Goal: Transaction & Acquisition: Purchase product/service

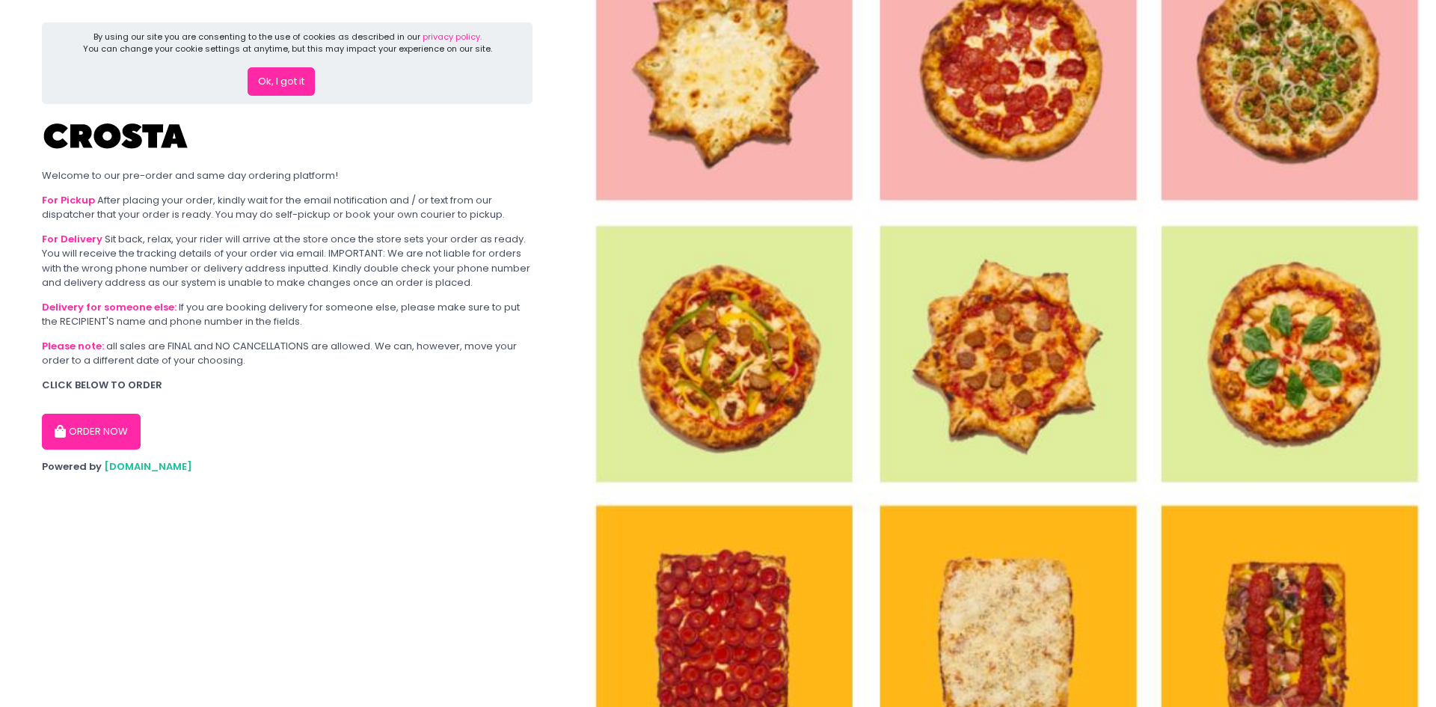
click at [76, 418] on button "ORDER NOW" at bounding box center [91, 432] width 99 height 36
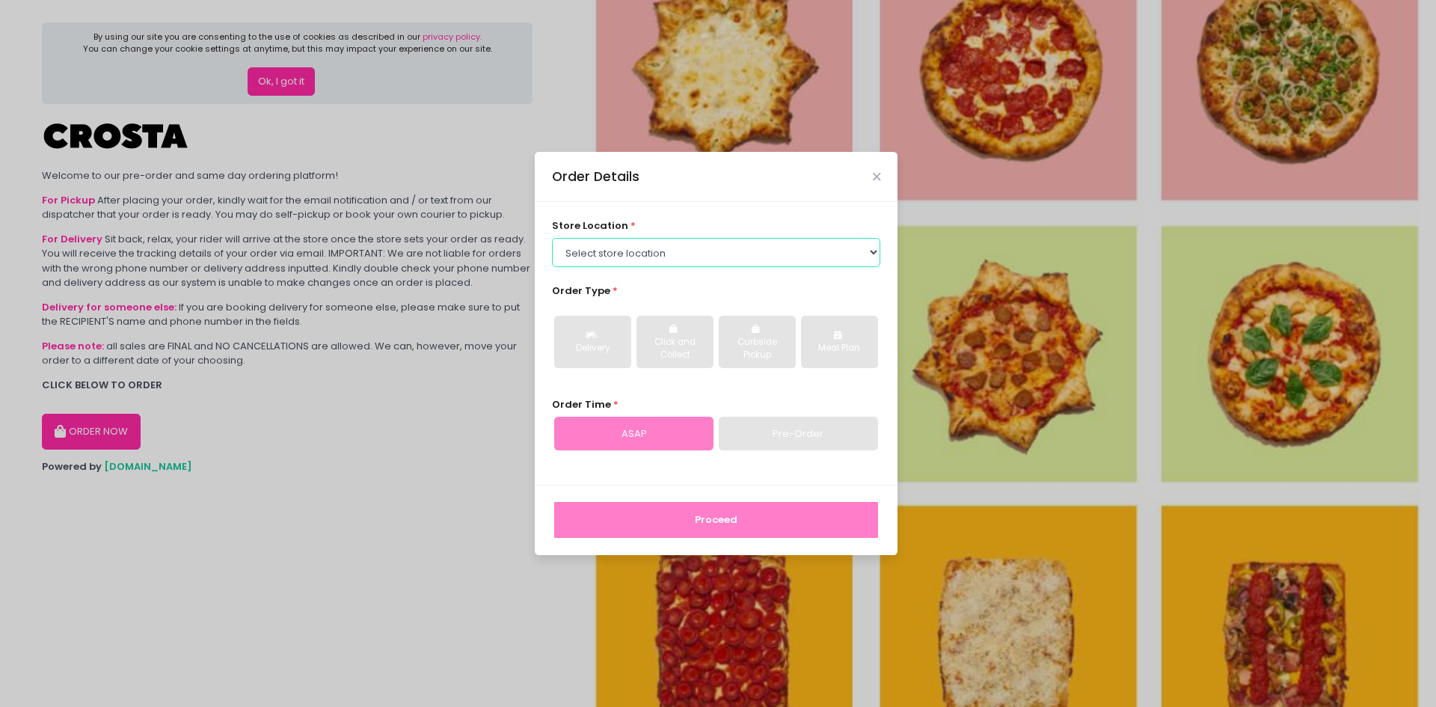
click at [633, 259] on select "Select store location [PERSON_NAME] Pizza - [PERSON_NAME] Pizza - [GEOGRAPHIC_D…" at bounding box center [716, 252] width 329 height 28
click at [552, 238] on select "Select store location [PERSON_NAME] Pizza - [PERSON_NAME] Pizza - [GEOGRAPHIC_D…" at bounding box center [716, 252] width 329 height 28
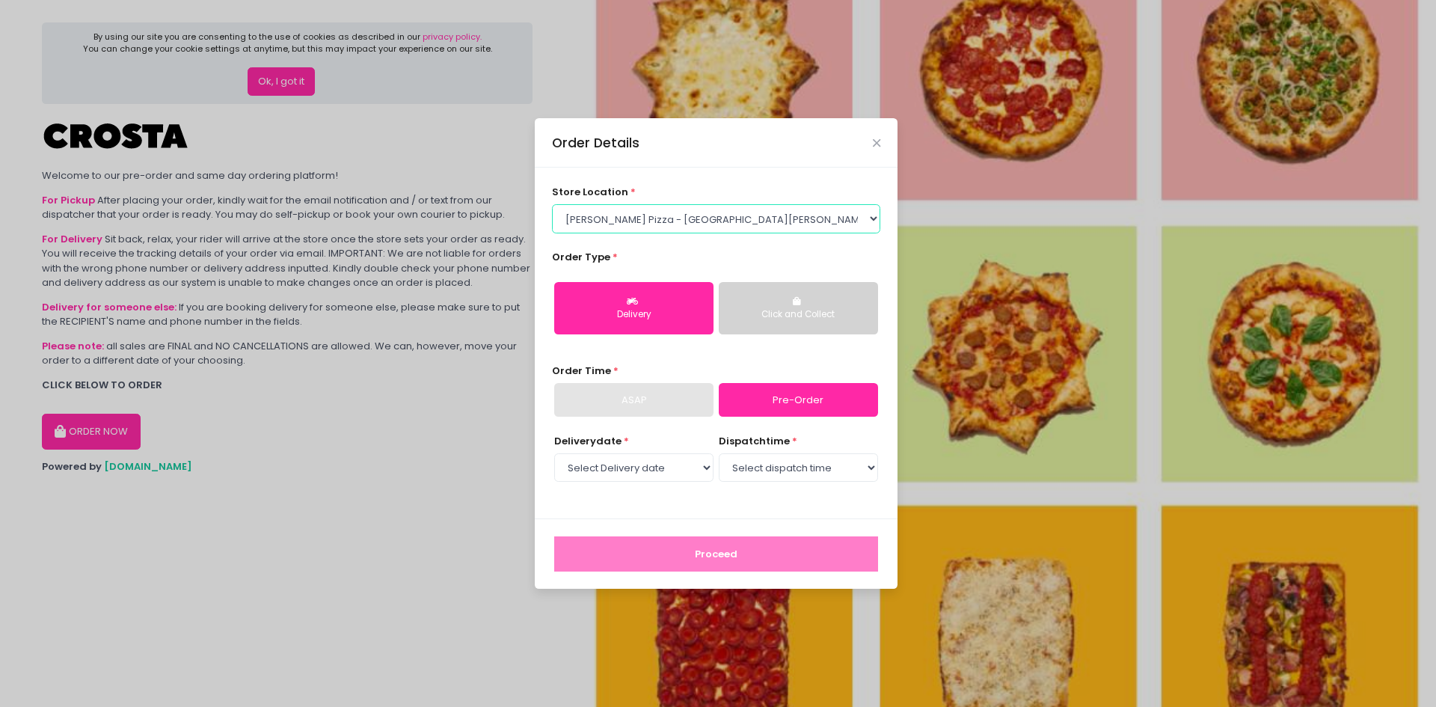
click at [669, 224] on select "Select store location [PERSON_NAME] Pizza - [PERSON_NAME] Pizza - [GEOGRAPHIC_D…" at bounding box center [716, 218] width 329 height 28
select select "5fabb2e53664a8677beaeb89"
click at [552, 204] on select "Select store location [PERSON_NAME] Pizza - [PERSON_NAME] Pizza - [GEOGRAPHIC_D…" at bounding box center [716, 218] width 329 height 28
click at [778, 403] on link "Pre-Order" at bounding box center [798, 400] width 159 height 34
click at [772, 398] on link "Pre-Order" at bounding box center [798, 400] width 159 height 34
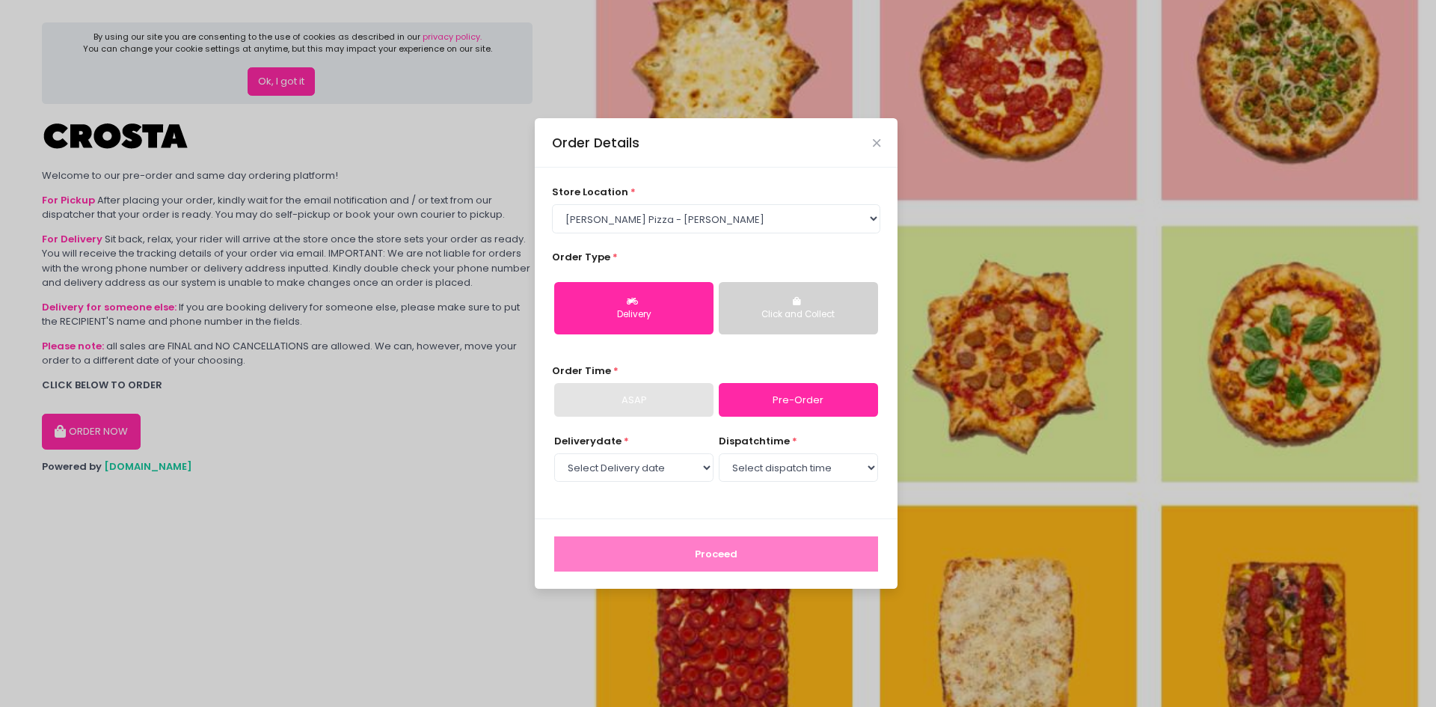
click at [772, 398] on link "Pre-Order" at bounding box center [798, 400] width 159 height 34
click at [776, 404] on link "Pre-Order" at bounding box center [798, 400] width 159 height 34
click at [656, 474] on select "Select Delivery date [DATE] [DATE] [DATE] [DATE] [DATE] [DATE]" at bounding box center [633, 467] width 159 height 28
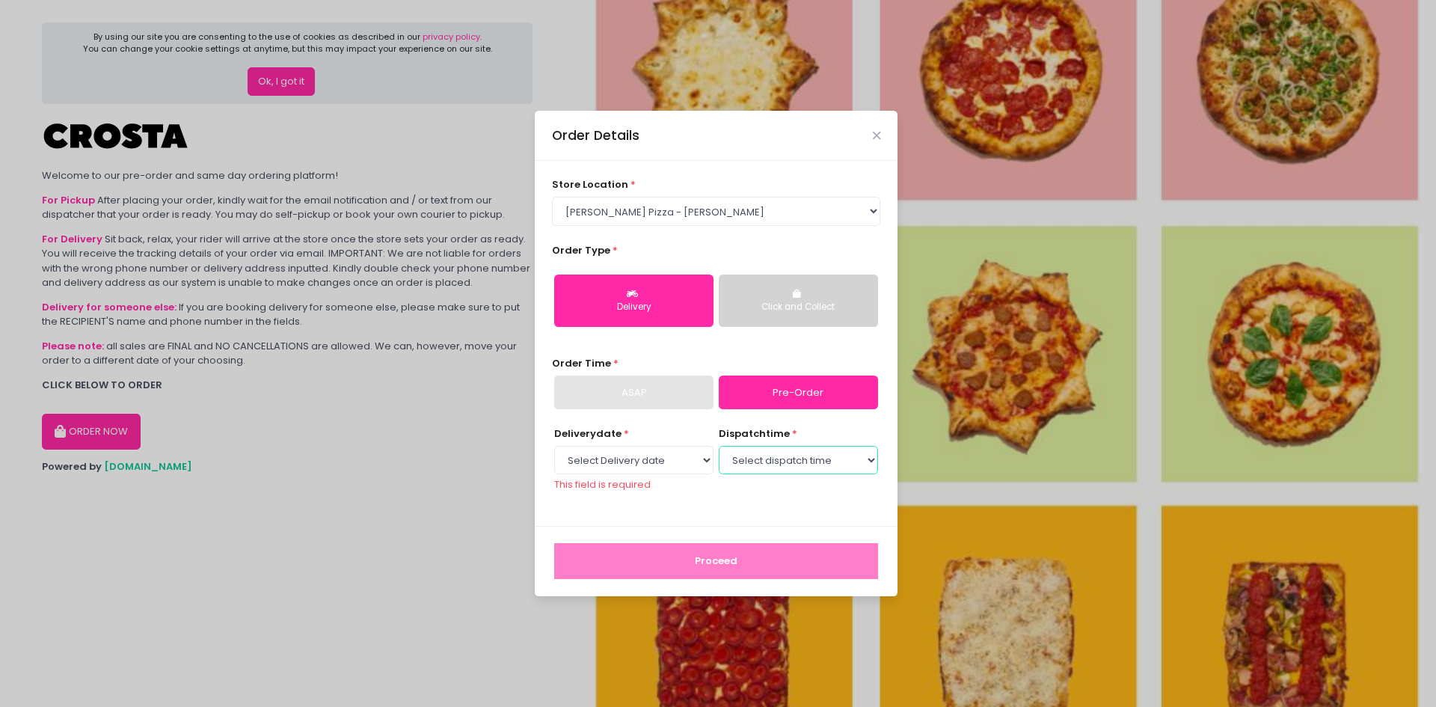
click at [792, 473] on select "Select dispatch time" at bounding box center [798, 460] width 159 height 28
click at [633, 465] on select "Select Delivery date [DATE] [DATE] [DATE] [DATE] [DATE] [DATE]" at bounding box center [633, 460] width 159 height 28
select select "[DATE]"
click at [554, 452] on select "Select Delivery date [DATE] [DATE] [DATE] [DATE] [DATE] [DATE]" at bounding box center [633, 460] width 159 height 28
click at [756, 457] on select "Select dispatch time 12:00 PM - 12:30 PM 12:30 PM - 01:00 PM 01:00 PM - 01:30 P…" at bounding box center [798, 460] width 159 height 28
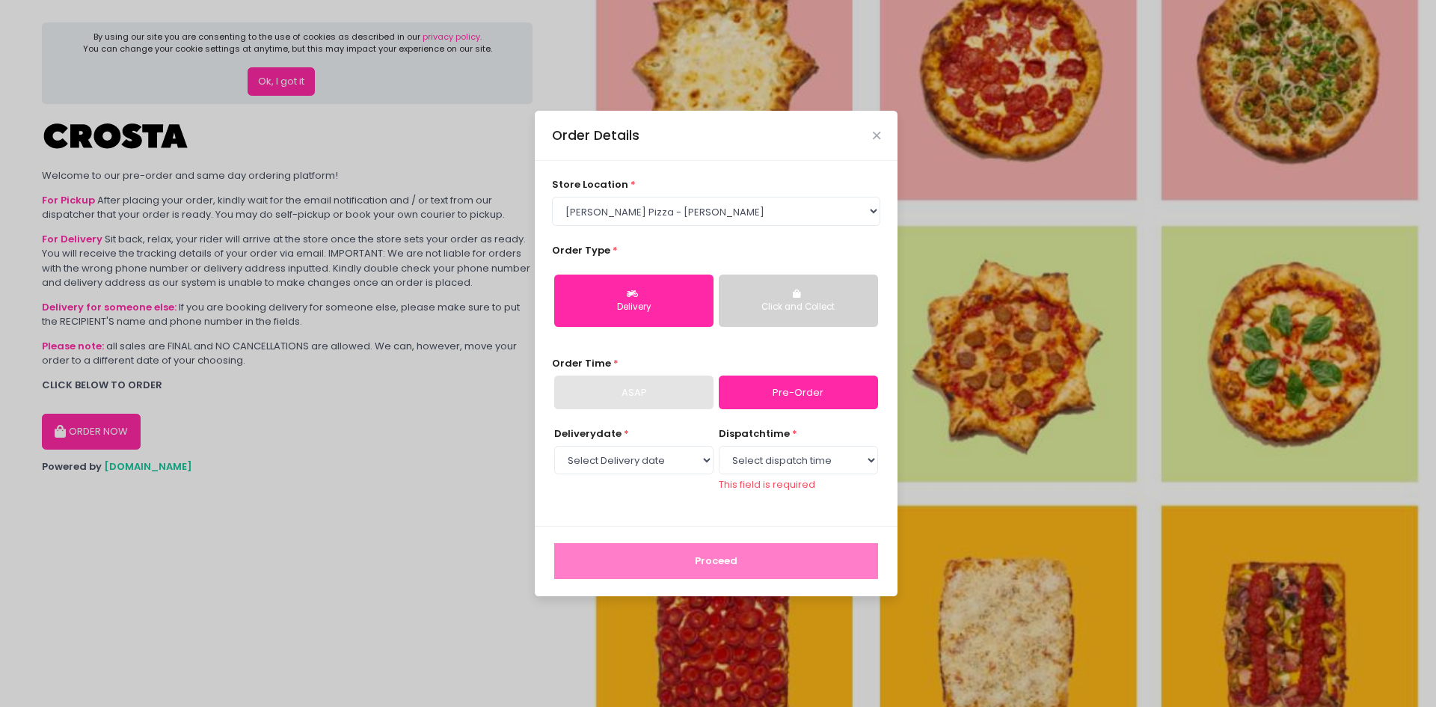
click at [603, 377] on div "ASAP" at bounding box center [633, 392] width 159 height 34
click at [811, 455] on select "Select dispatch time 12:00 PM - 12:30 PM 12:30 PM - 01:00 PM 01:00 PM - 01:30 P…" at bounding box center [798, 460] width 159 height 28
select select "19:30"
click at [719, 452] on select "Select dispatch time 12:00 PM - 12:30 PM 12:30 PM - 01:00 PM 01:00 PM - 01:30 P…" at bounding box center [798, 460] width 159 height 28
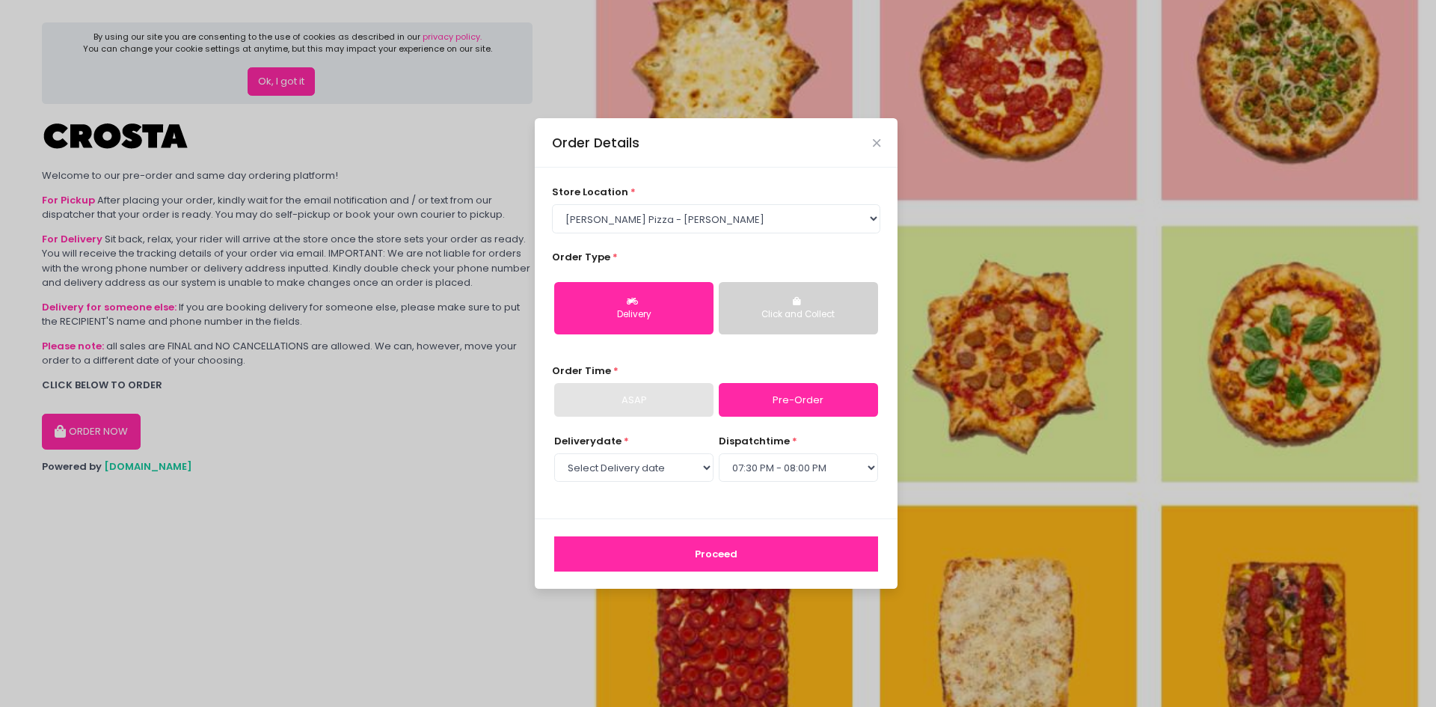
click at [657, 405] on div "ASAP" at bounding box center [633, 400] width 159 height 34
click at [613, 452] on div "Delivery date * Select Delivery date [DATE] [DATE] [DATE] [DATE] [DATE] [DATE]" at bounding box center [633, 459] width 159 height 51
click at [640, 466] on select "Select Delivery date [DATE] [DATE] [DATE] [DATE] [DATE] [DATE]" at bounding box center [633, 467] width 159 height 28
click at [777, 283] on button "Click and Collect" at bounding box center [798, 308] width 159 height 52
select select
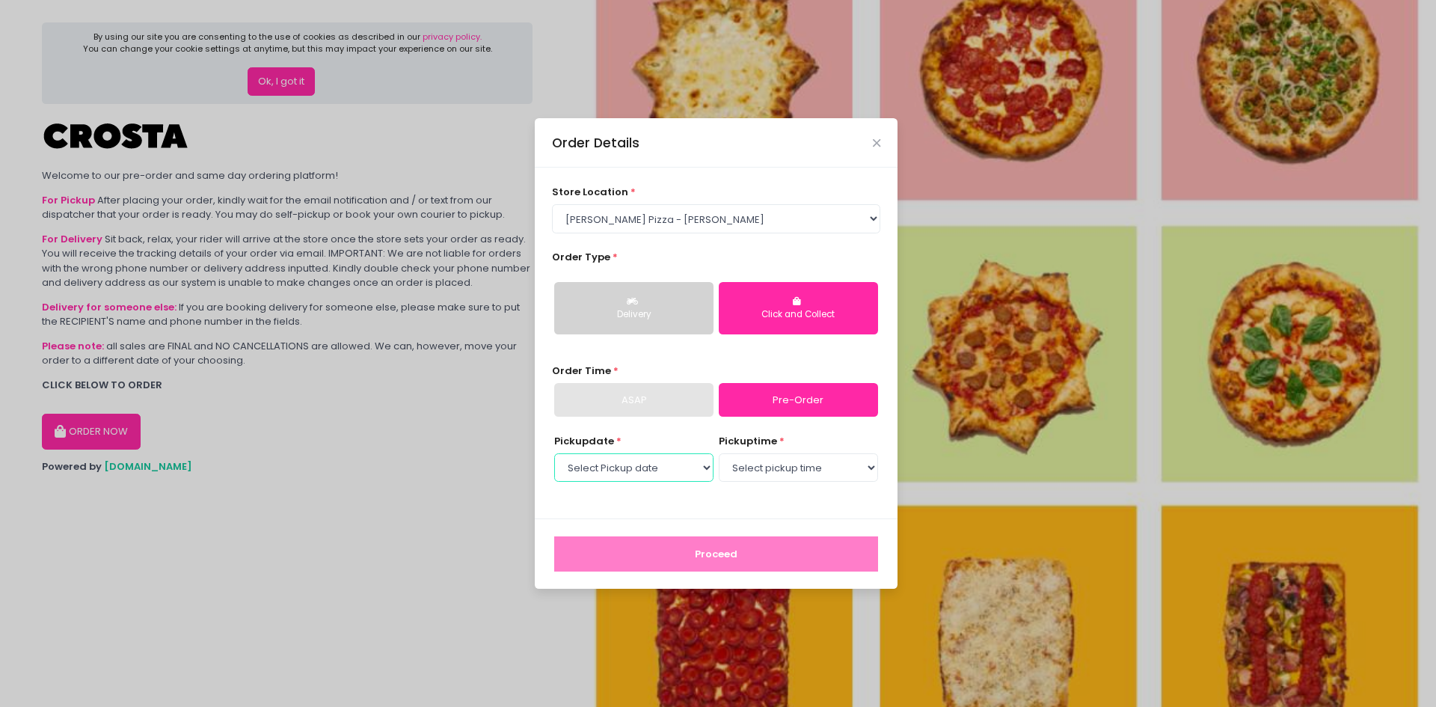
click at [617, 472] on select "Select Pickup date [DATE] [DATE] [DATE] [DATE] [DATE] [DATE]" at bounding box center [633, 467] width 159 height 28
click at [627, 469] on select "Select Pickup date [DATE] [DATE] [DATE] [DATE] [DATE] [DATE]" at bounding box center [633, 467] width 159 height 28
click at [766, 474] on select "Select pickup time 12:00 PM - 12:30 PM 12:30 PM - 01:00 PM 01:00 PM - 01:30 PM …" at bounding box center [798, 467] width 159 height 28
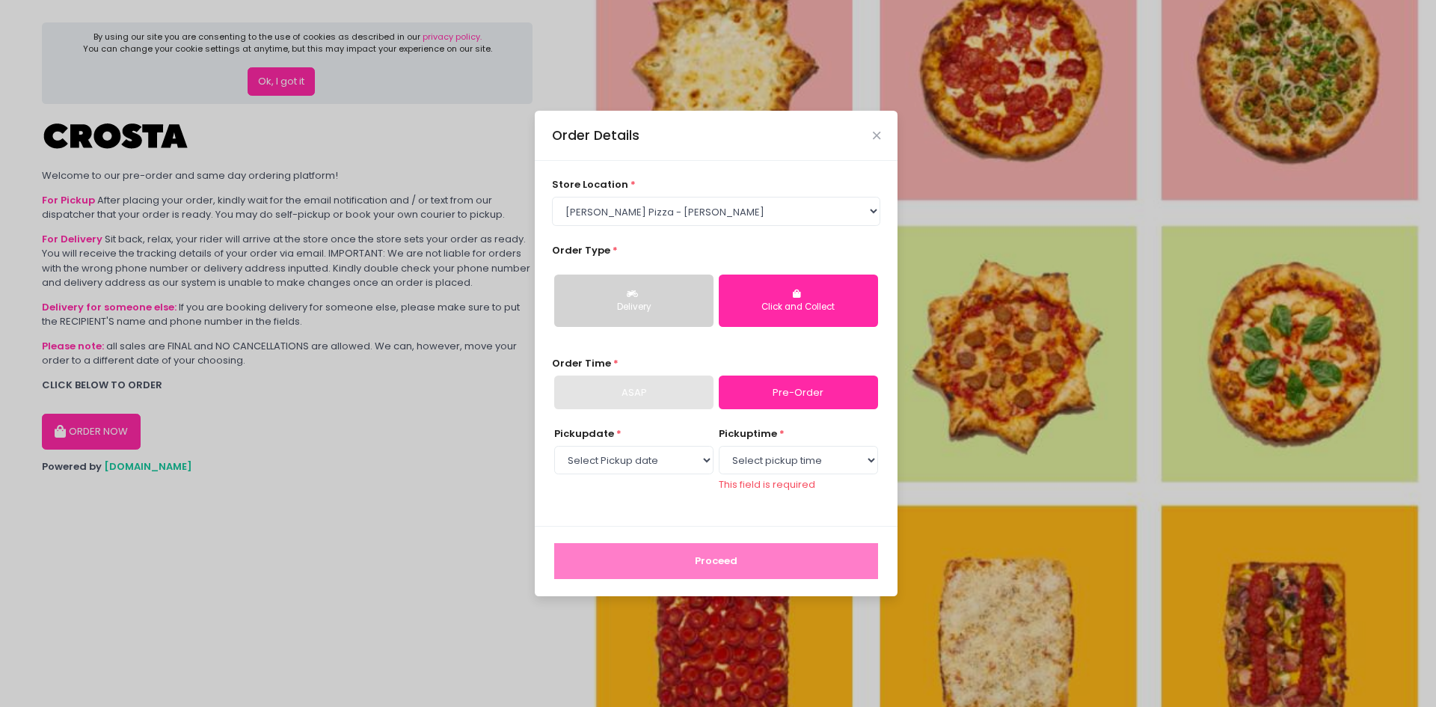
click at [608, 502] on div "Pickup date * Select Pickup date [DATE] [DATE] [DATE] [DATE] [DATE] [DATE] pick…" at bounding box center [716, 467] width 329 height 82
click at [679, 294] on button "Delivery" at bounding box center [633, 300] width 159 height 52
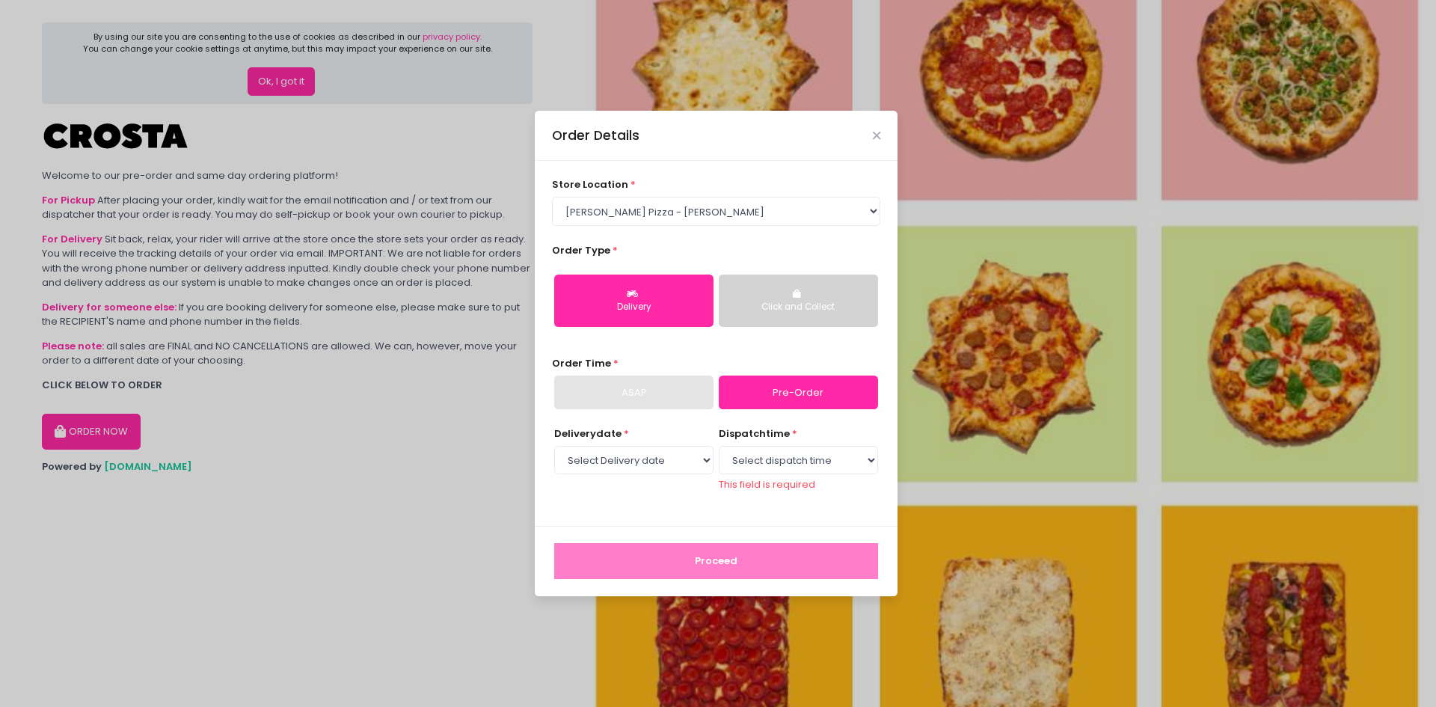
click at [748, 298] on button "Click and Collect" at bounding box center [798, 300] width 159 height 52
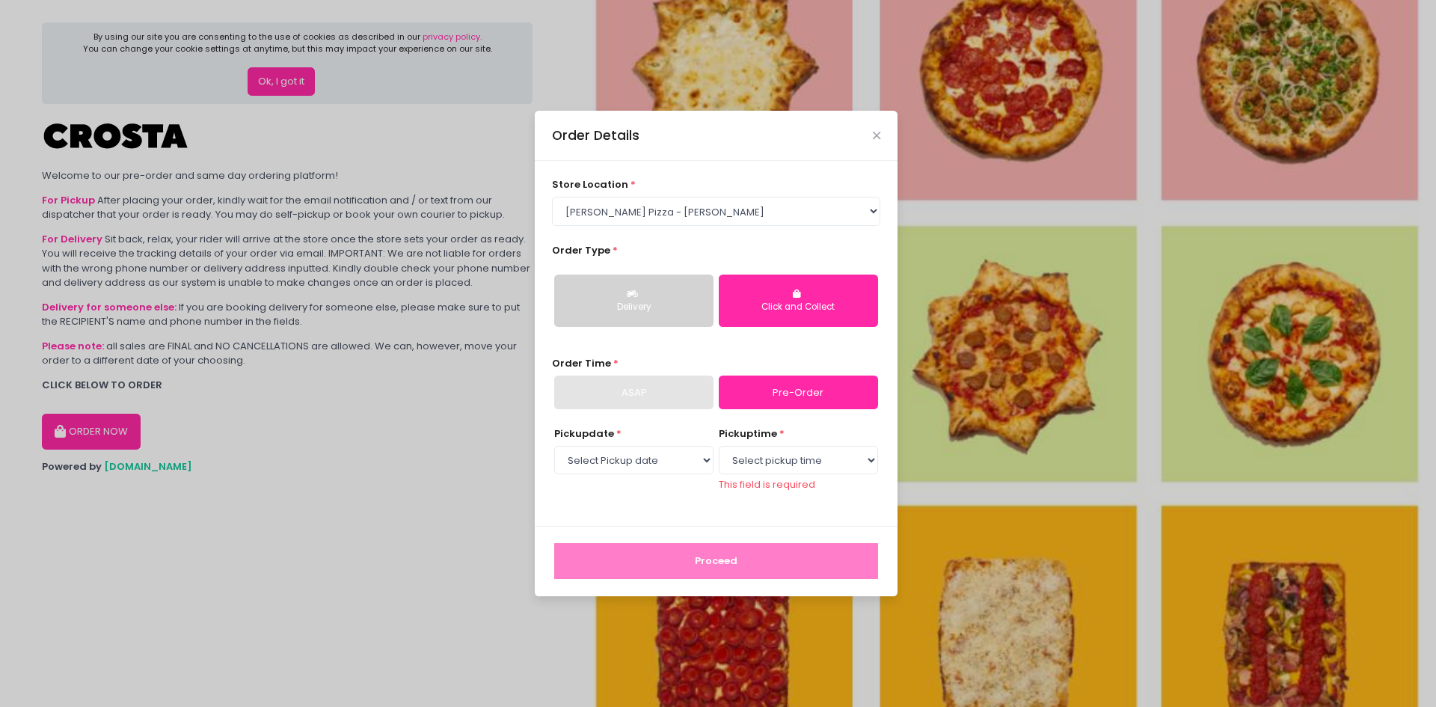
click at [636, 384] on div "ASAP" at bounding box center [633, 392] width 159 height 34
click at [697, 400] on div "ASAP" at bounding box center [633, 392] width 159 height 34
click at [774, 402] on link "Pre-Order" at bounding box center [798, 392] width 159 height 34
click at [639, 297] on icon "button" at bounding box center [634, 293] width 15 height 9
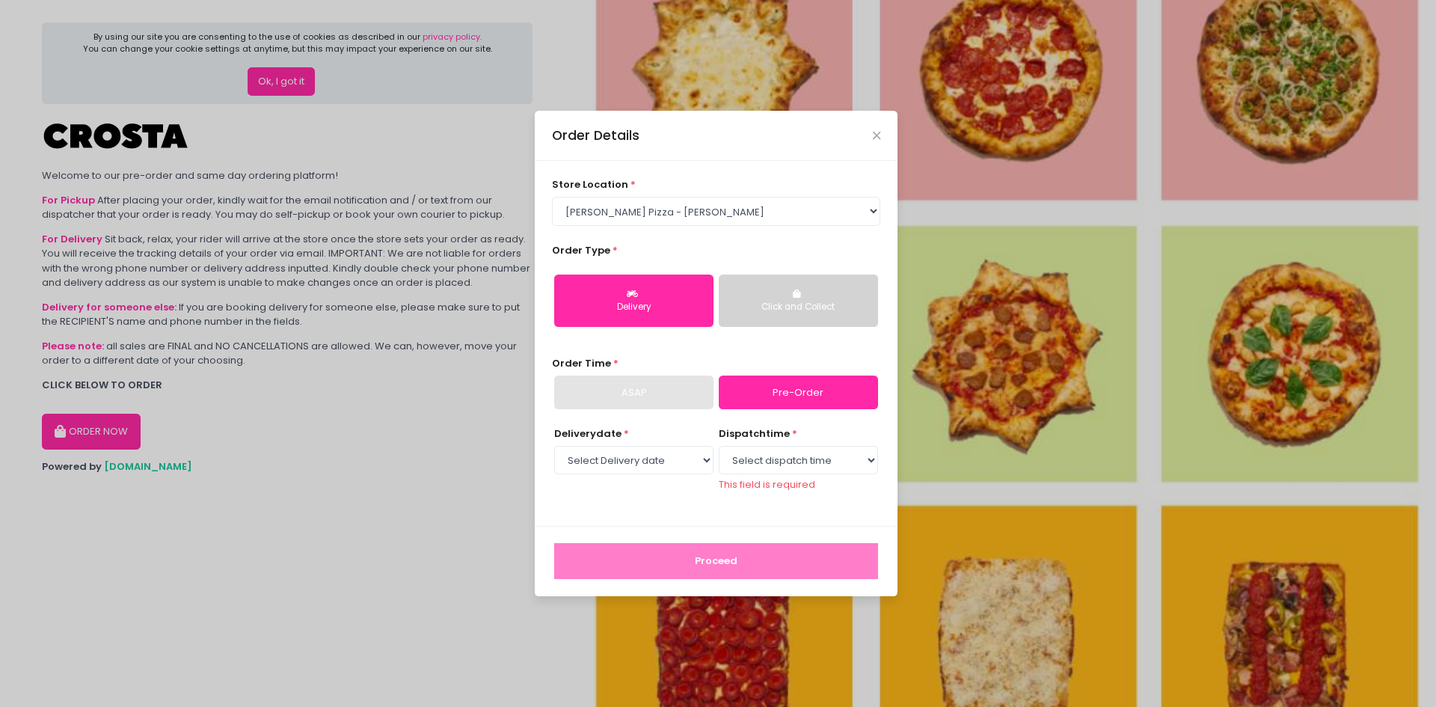
click at [766, 297] on button "Click and Collect" at bounding box center [798, 300] width 159 height 52
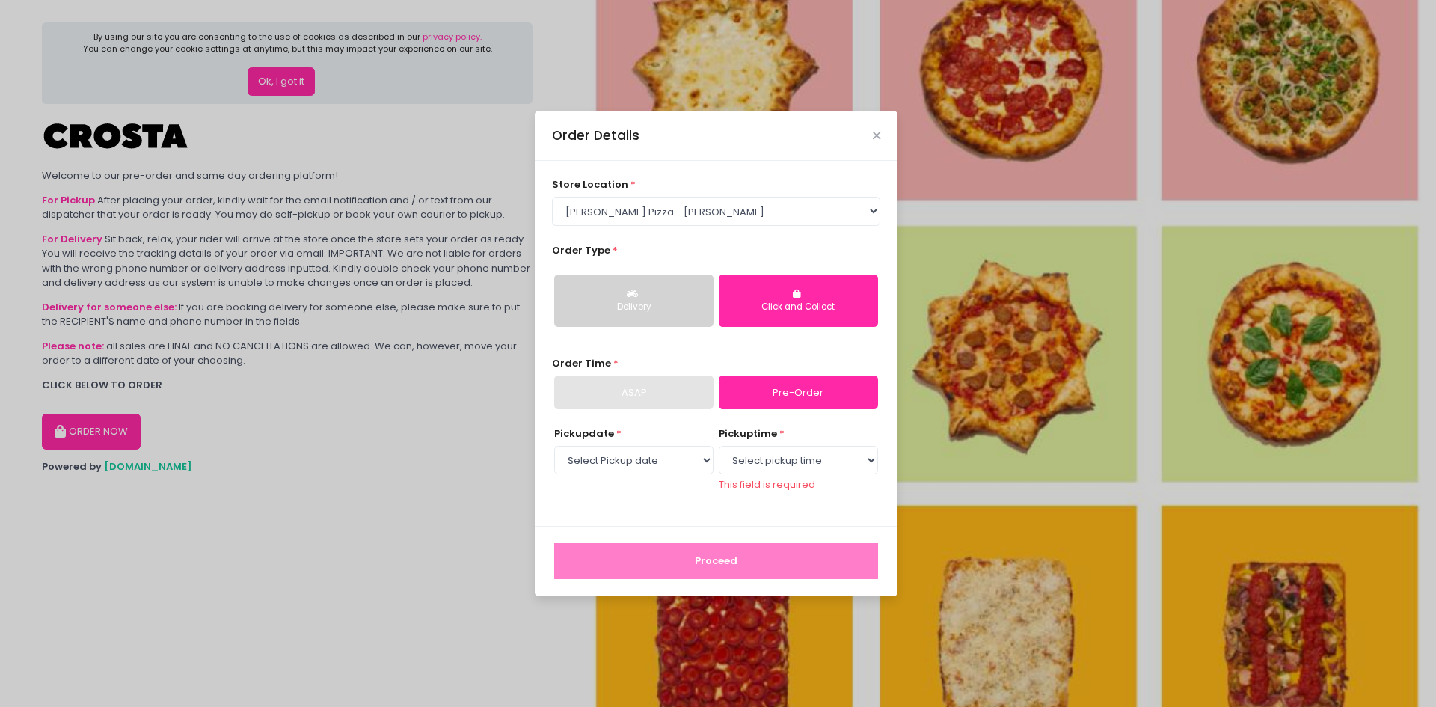
click at [872, 126] on div "Order Details" at bounding box center [716, 135] width 363 height 49
click at [873, 136] on icon "Close" at bounding box center [876, 135] width 7 height 11
